Goal: Complete application form: Complete application form

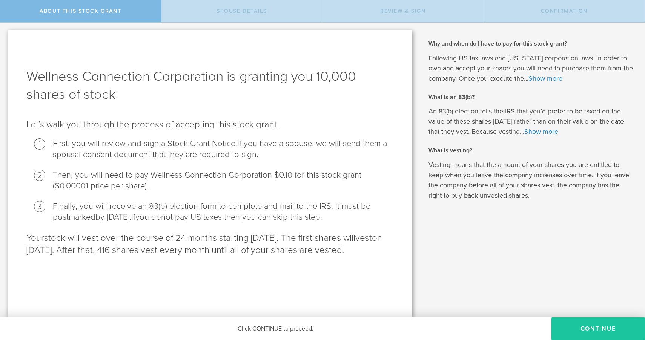
click at [595, 331] on button "CONTINUE" at bounding box center [598, 328] width 94 height 23
click at [588, 325] on button "CONTINUE" at bounding box center [598, 328] width 94 height 23
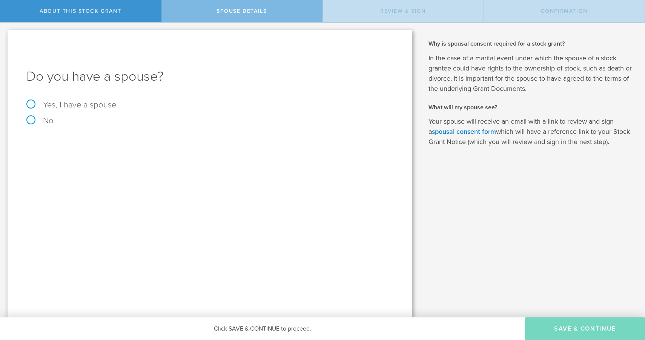
click at [32, 105] on label "Yes, I have a spouse" at bounding box center [209, 105] width 366 height 8
click at [5, 35] on input "Yes, I have a spouse" at bounding box center [2, 29] width 5 height 12
radio input "true"
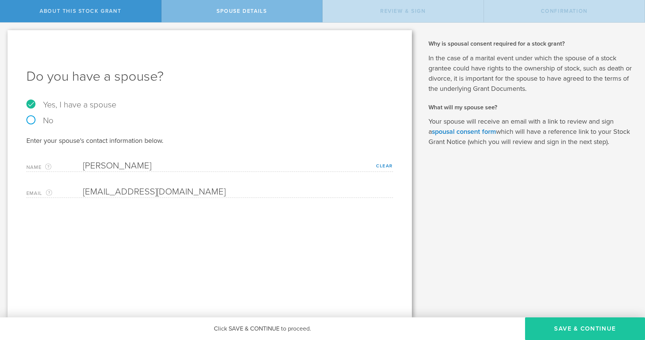
click at [561, 337] on button "Save & Continue" at bounding box center [585, 328] width 120 height 23
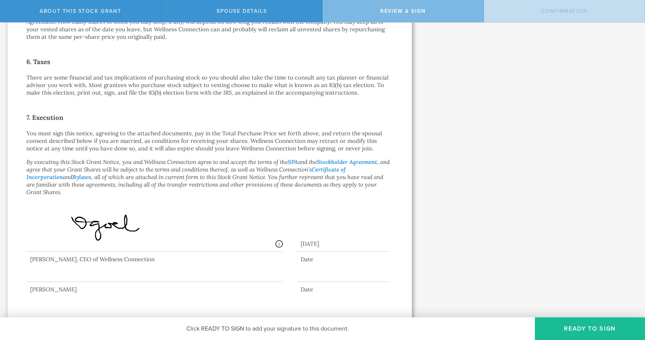
click at [135, 269] on div at bounding box center [154, 267] width 256 height 30
click at [138, 269] on div at bounding box center [154, 267] width 256 height 30
click at [129, 270] on div at bounding box center [154, 267] width 256 height 30
click at [574, 330] on button "Ready to Sign" at bounding box center [590, 328] width 110 height 23
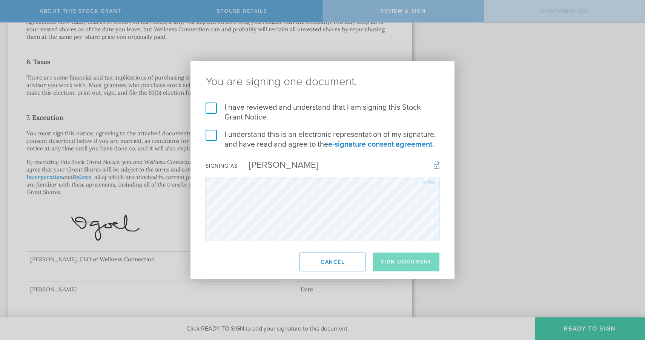
click at [215, 109] on label "I have reviewed and understand that I am signing this Stock Grant Notice." at bounding box center [322, 113] width 234 height 20
click at [0, 0] on input "I have reviewed and understand that I am signing this Stock Grant Notice." at bounding box center [0, 0] width 0 height 0
click at [215, 130] on label "I understand this is an electronic representation of my signature, and have rea…" at bounding box center [322, 140] width 234 height 20
click at [0, 0] on input "I understand this is an electronic representation of my signature, and have rea…" at bounding box center [0, 0] width 0 height 0
click at [404, 262] on button "Sign Document" at bounding box center [406, 262] width 66 height 19
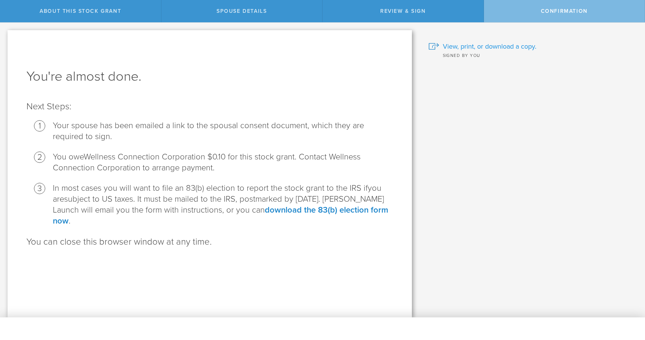
click at [489, 48] on span "View, print, or download a copy." at bounding box center [490, 46] width 94 height 10
